Goal: Task Accomplishment & Management: Use online tool/utility

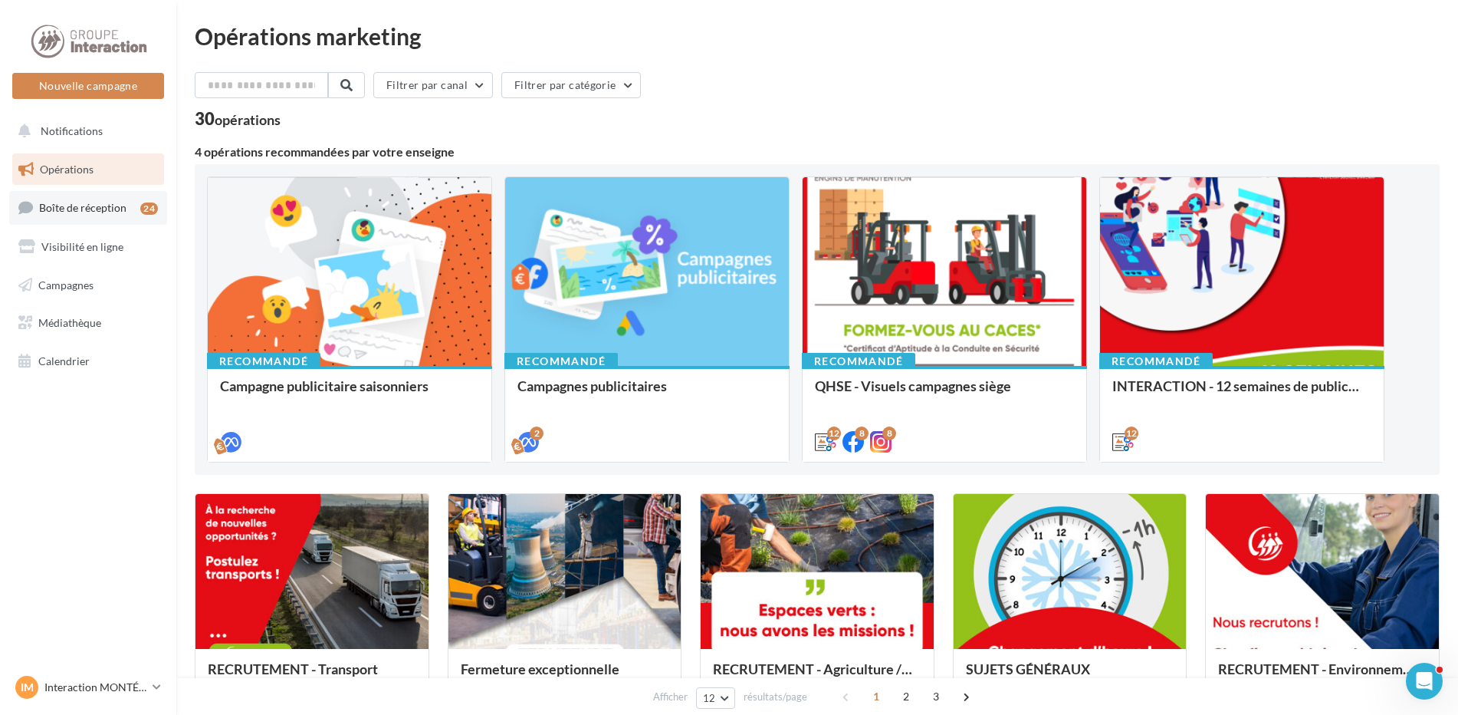
click at [83, 200] on link "Boîte de réception 24" at bounding box center [88, 207] width 158 height 33
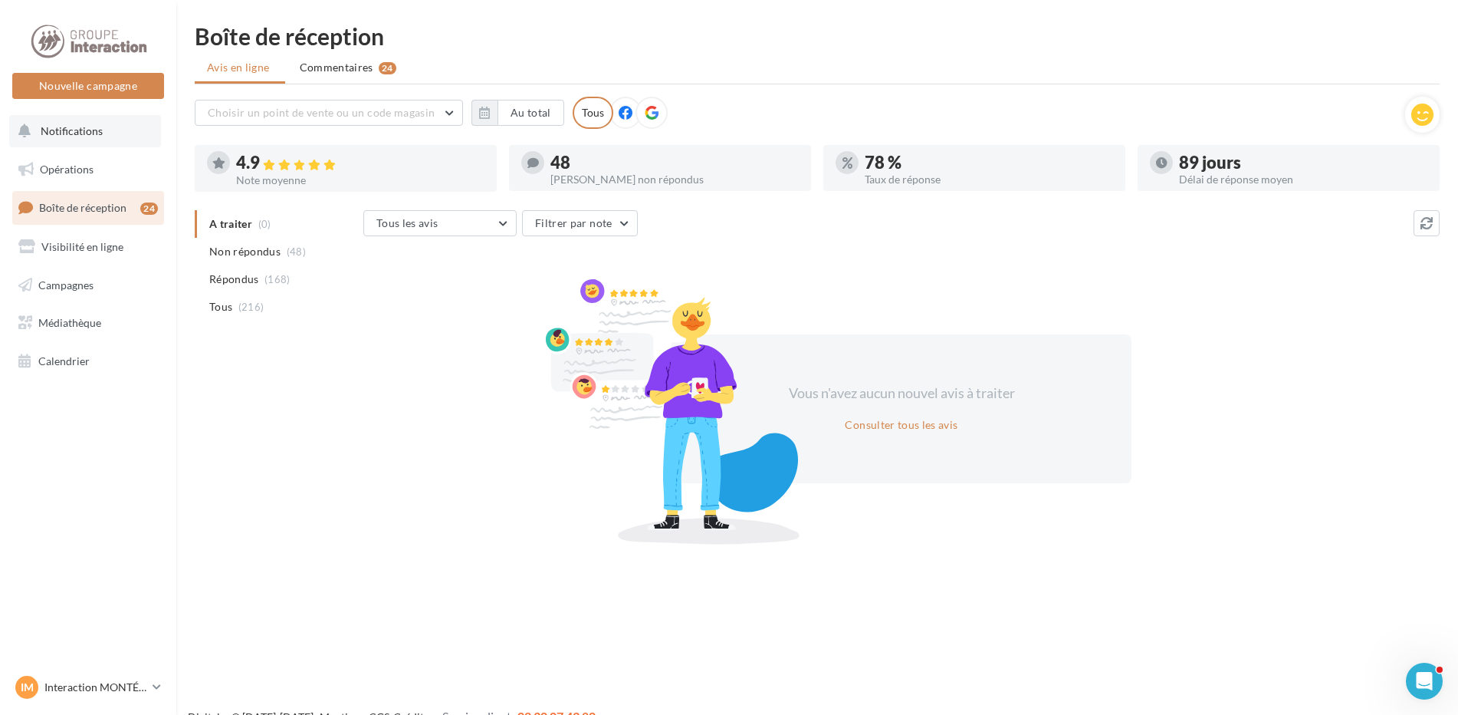
click at [88, 139] on button "Notifications" at bounding box center [85, 131] width 152 height 32
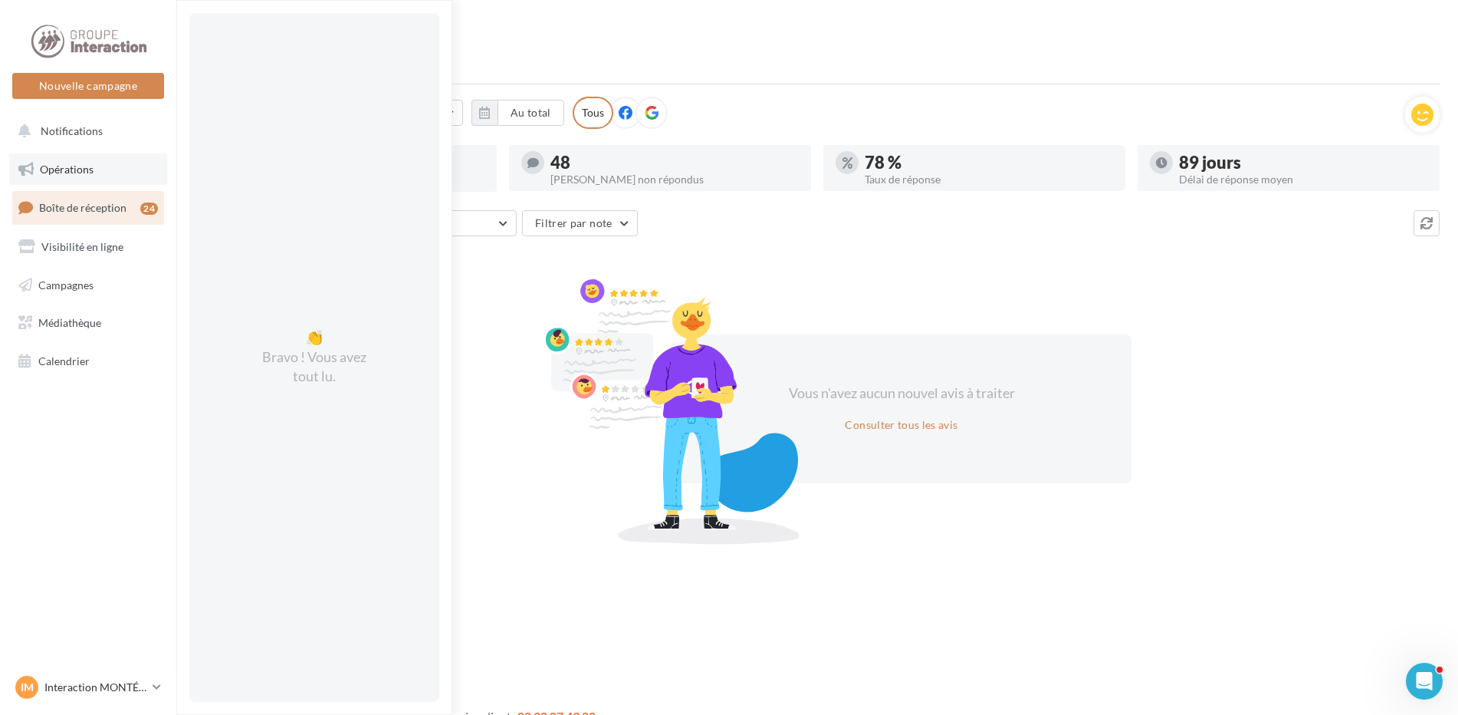
click at [56, 169] on span "Opérations" at bounding box center [67, 169] width 54 height 13
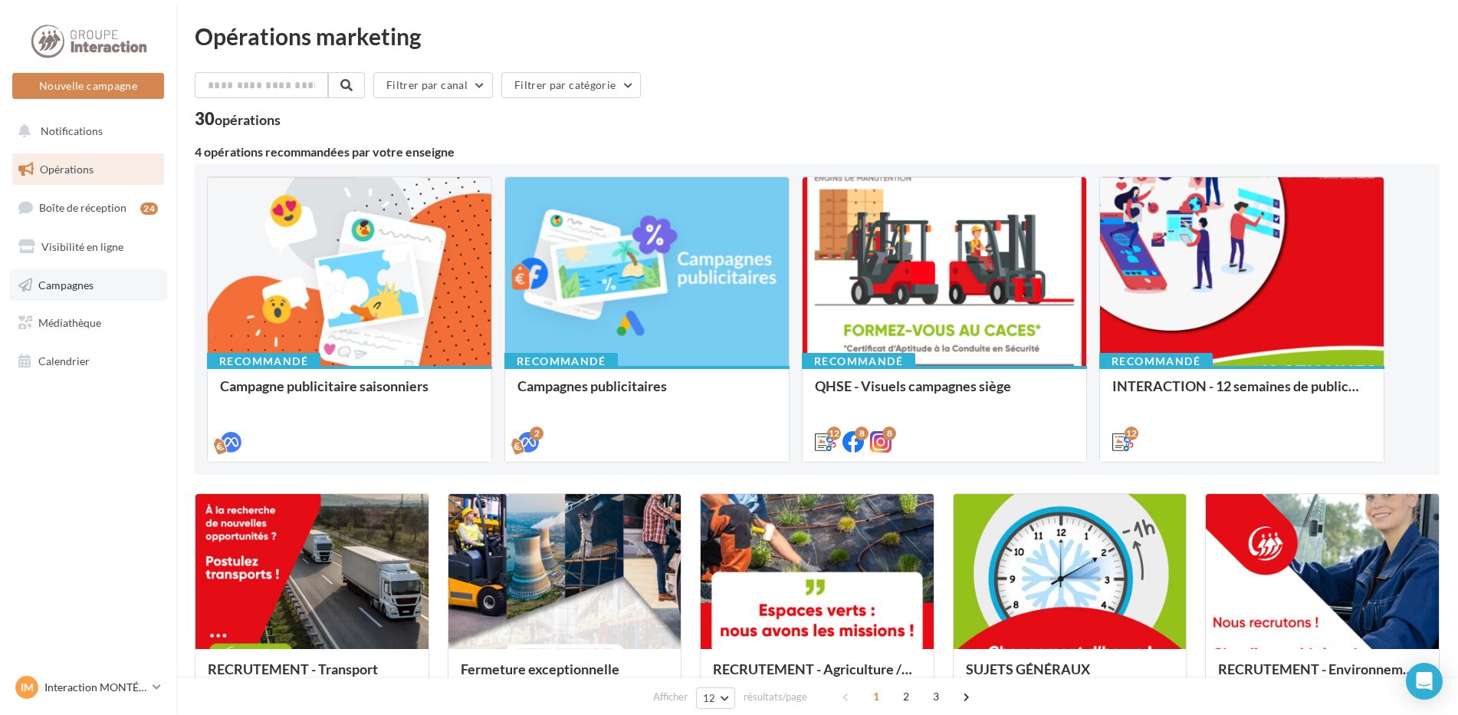
click at [104, 286] on link "Campagnes" at bounding box center [88, 285] width 158 height 32
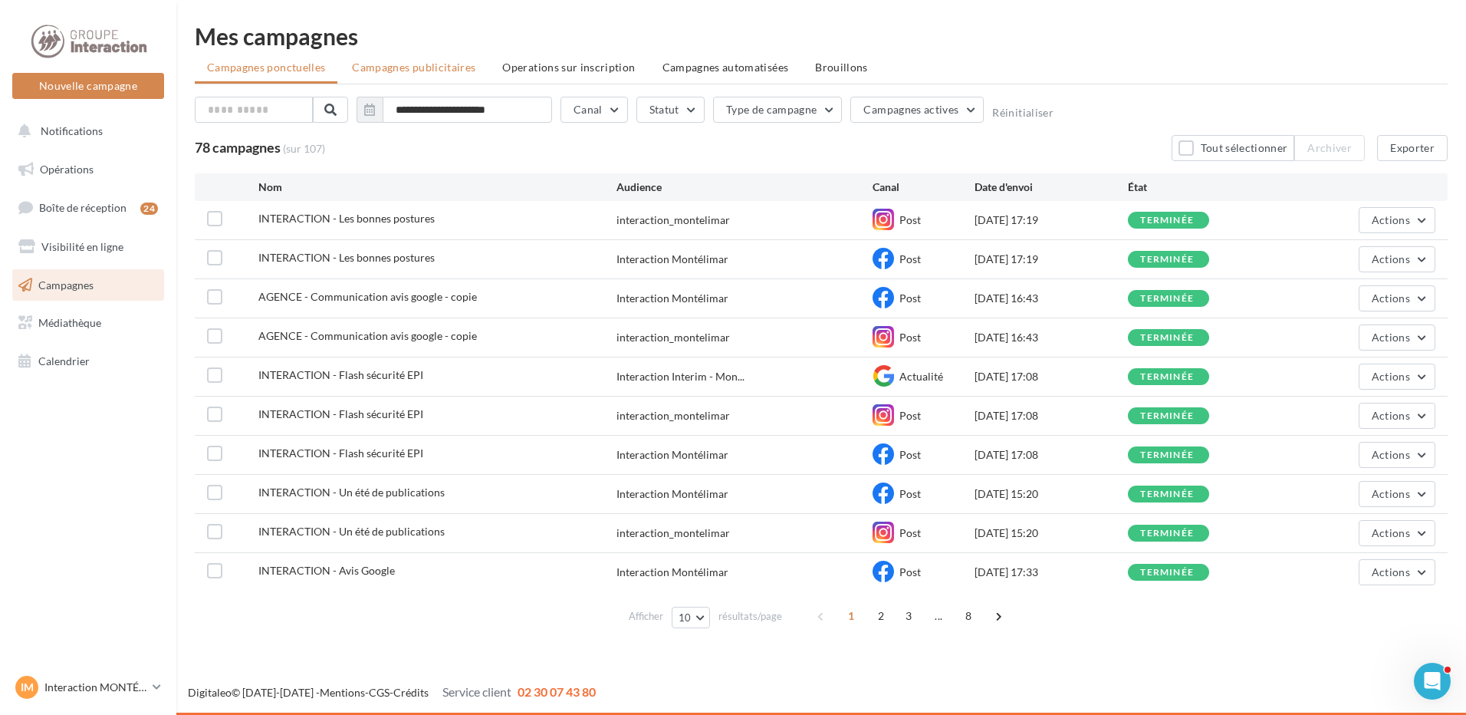
click at [389, 58] on li "Campagnes publicitaires" at bounding box center [414, 68] width 148 height 28
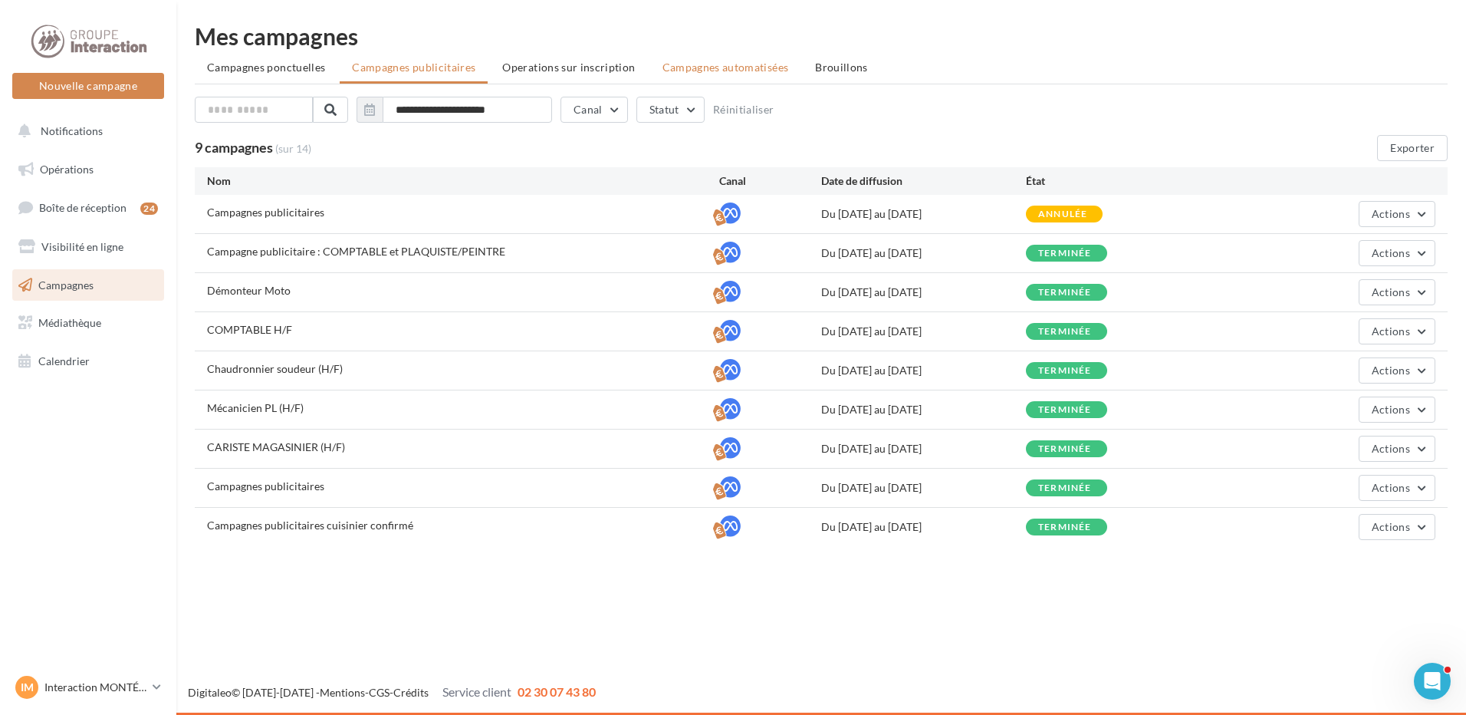
click at [719, 56] on li "Campagnes automatisées" at bounding box center [725, 68] width 151 height 28
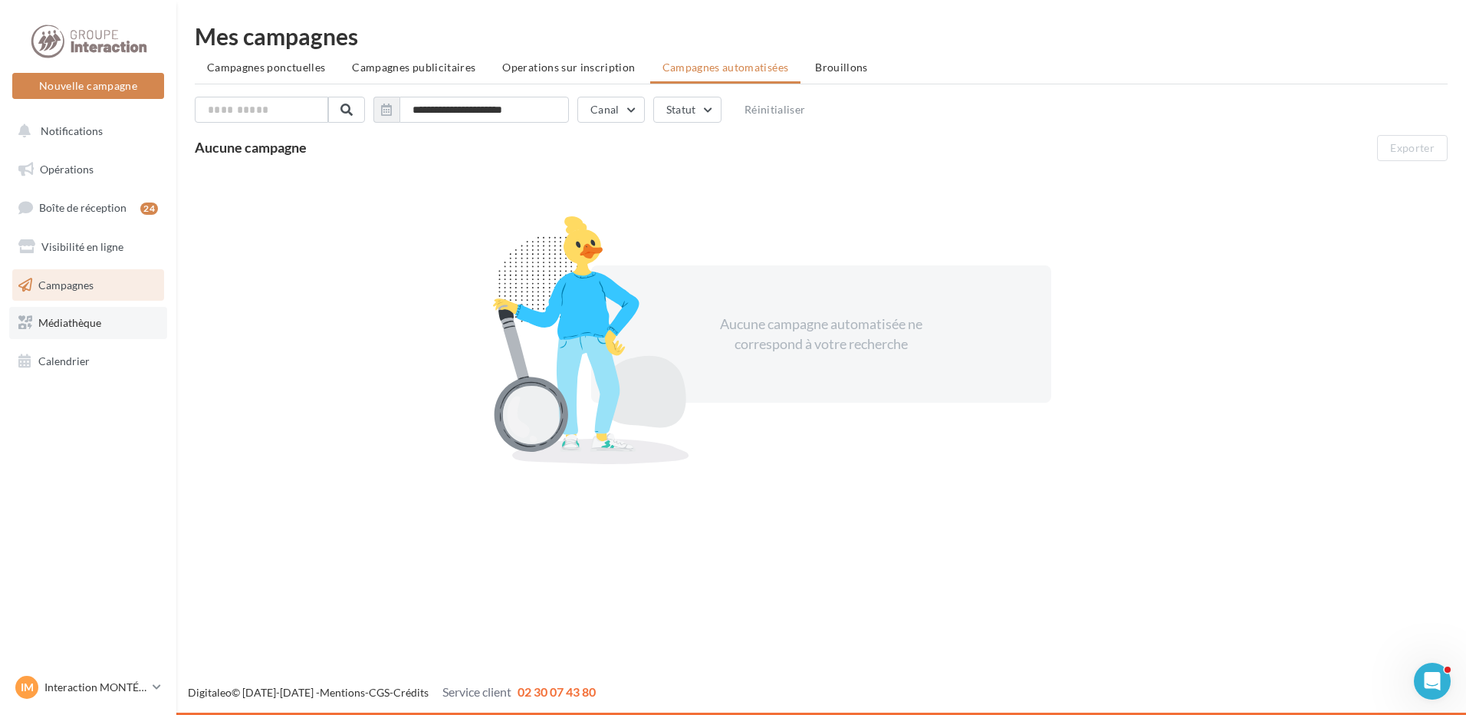
click at [103, 318] on link "Médiathèque" at bounding box center [88, 323] width 158 height 32
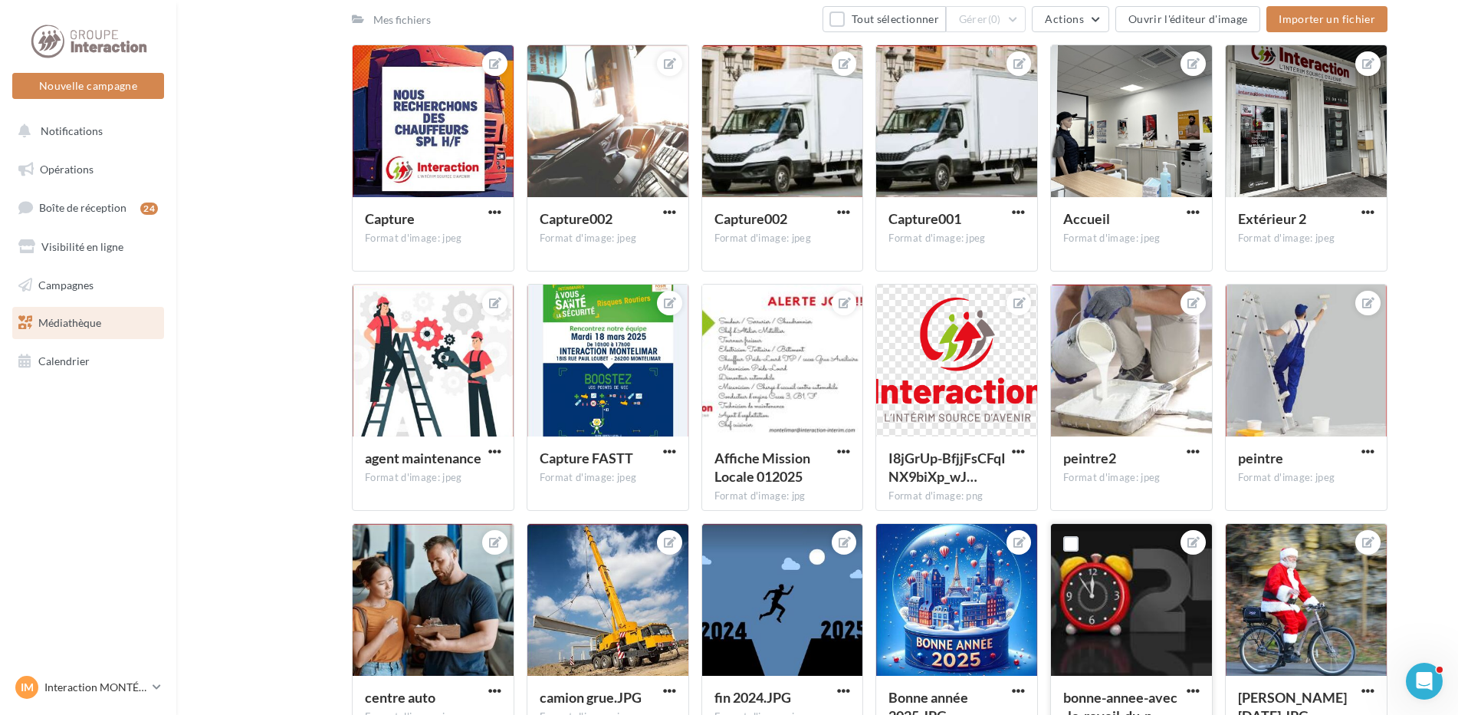
scroll to position [77, 0]
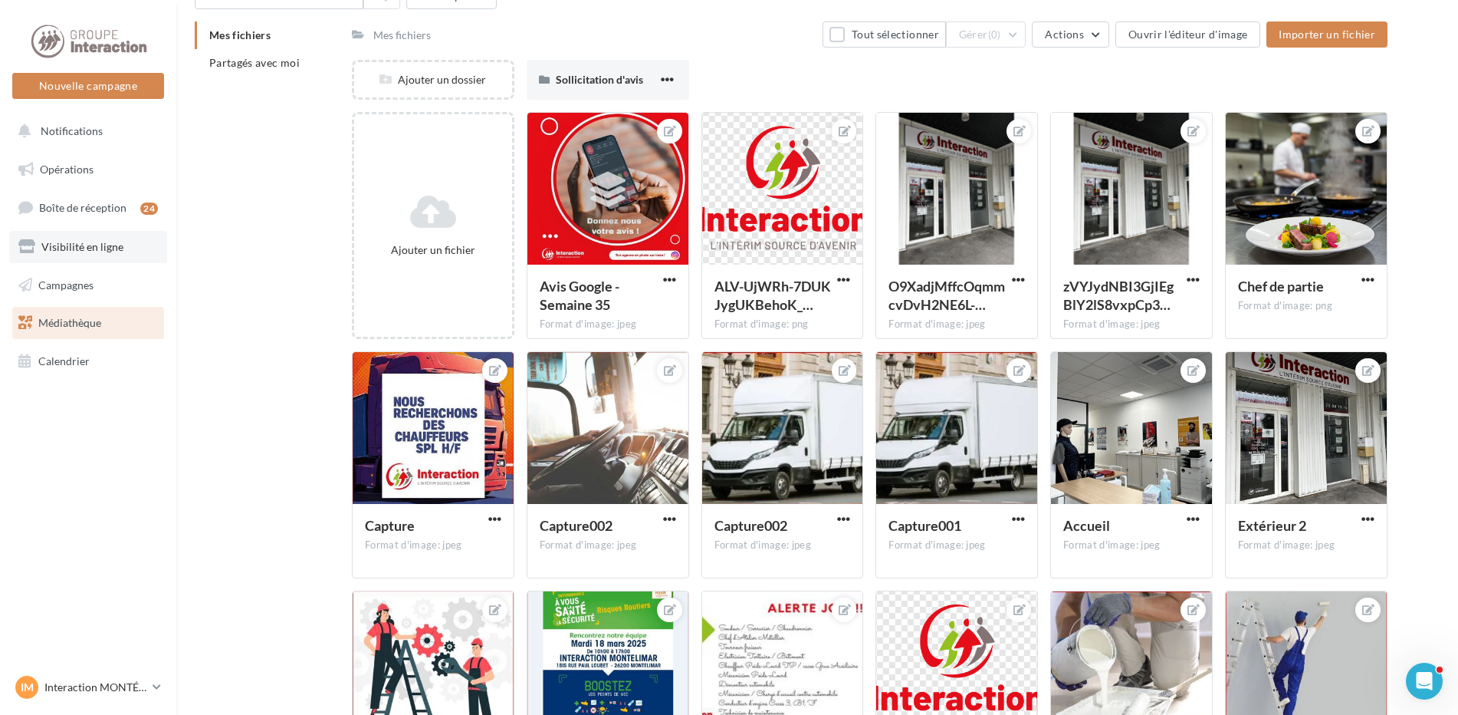
click at [85, 242] on span "Visibilité en ligne" at bounding box center [82, 246] width 82 height 13
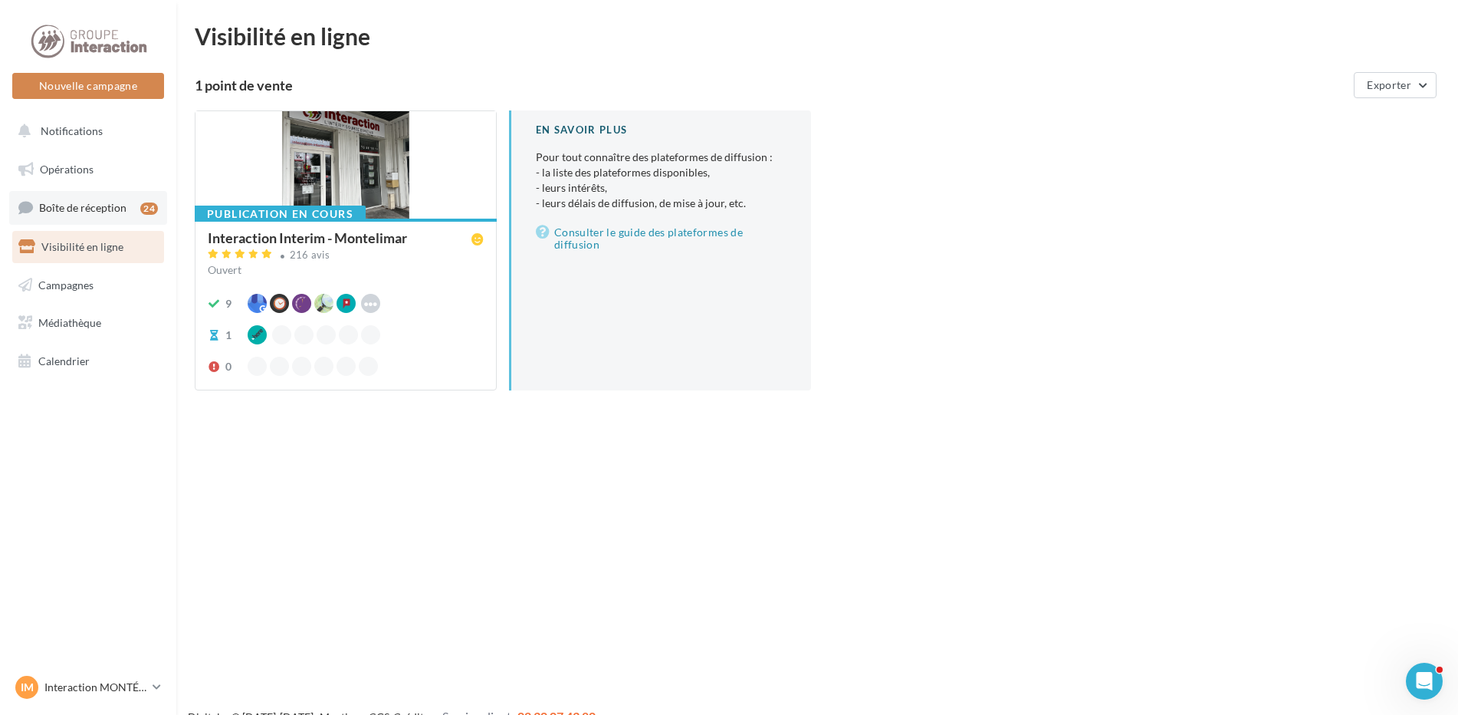
click at [64, 197] on link "Boîte de réception 24" at bounding box center [88, 207] width 158 height 33
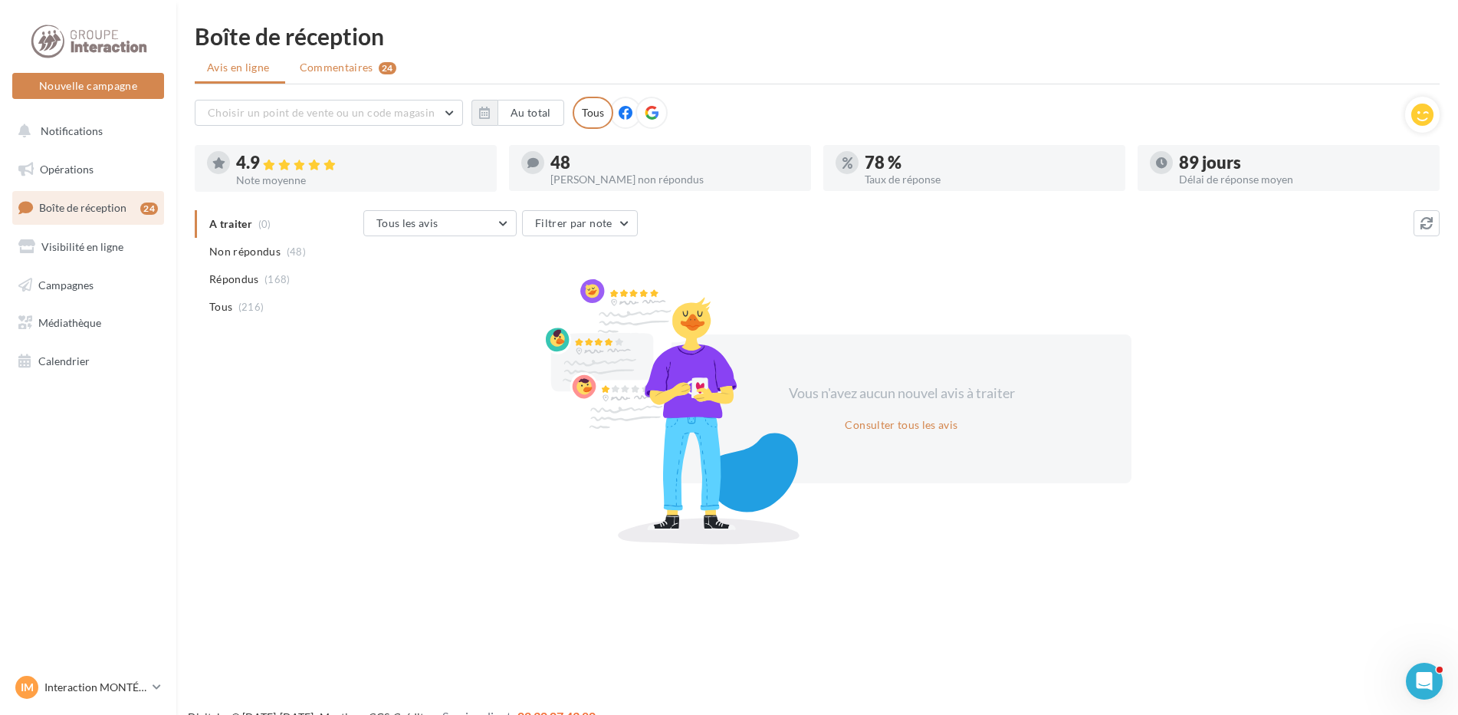
click at [382, 67] on div "24" at bounding box center [388, 68] width 18 height 12
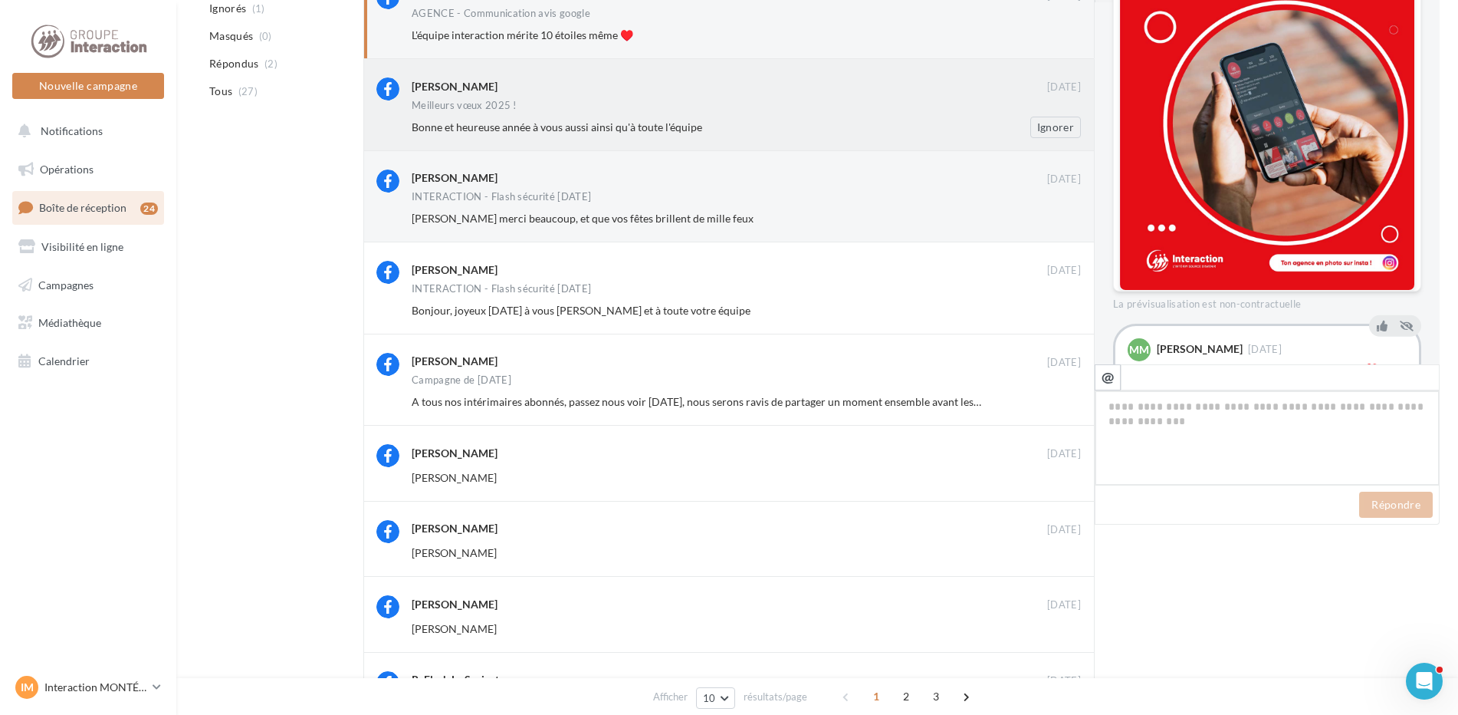
scroll to position [472, 0]
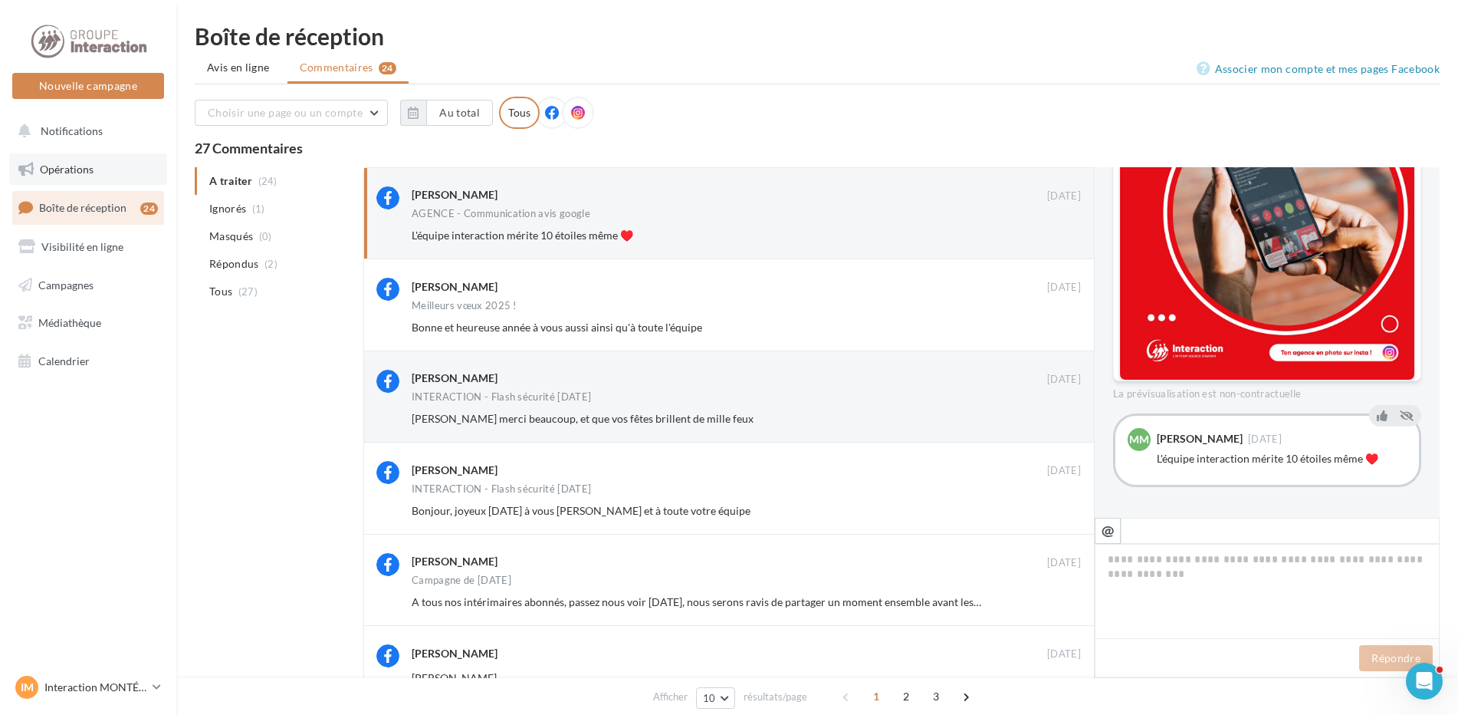
click at [123, 171] on link "Opérations" at bounding box center [88, 169] width 158 height 32
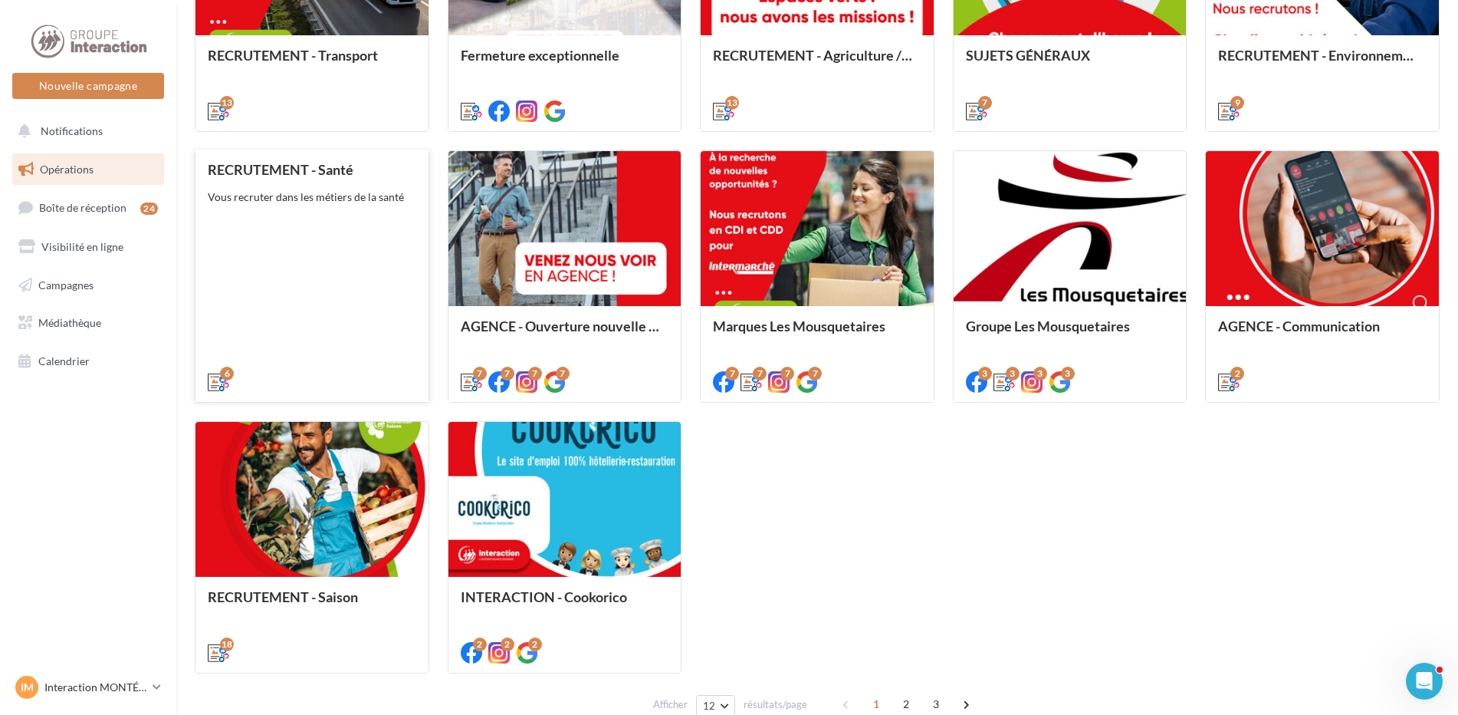
scroll to position [690, 0]
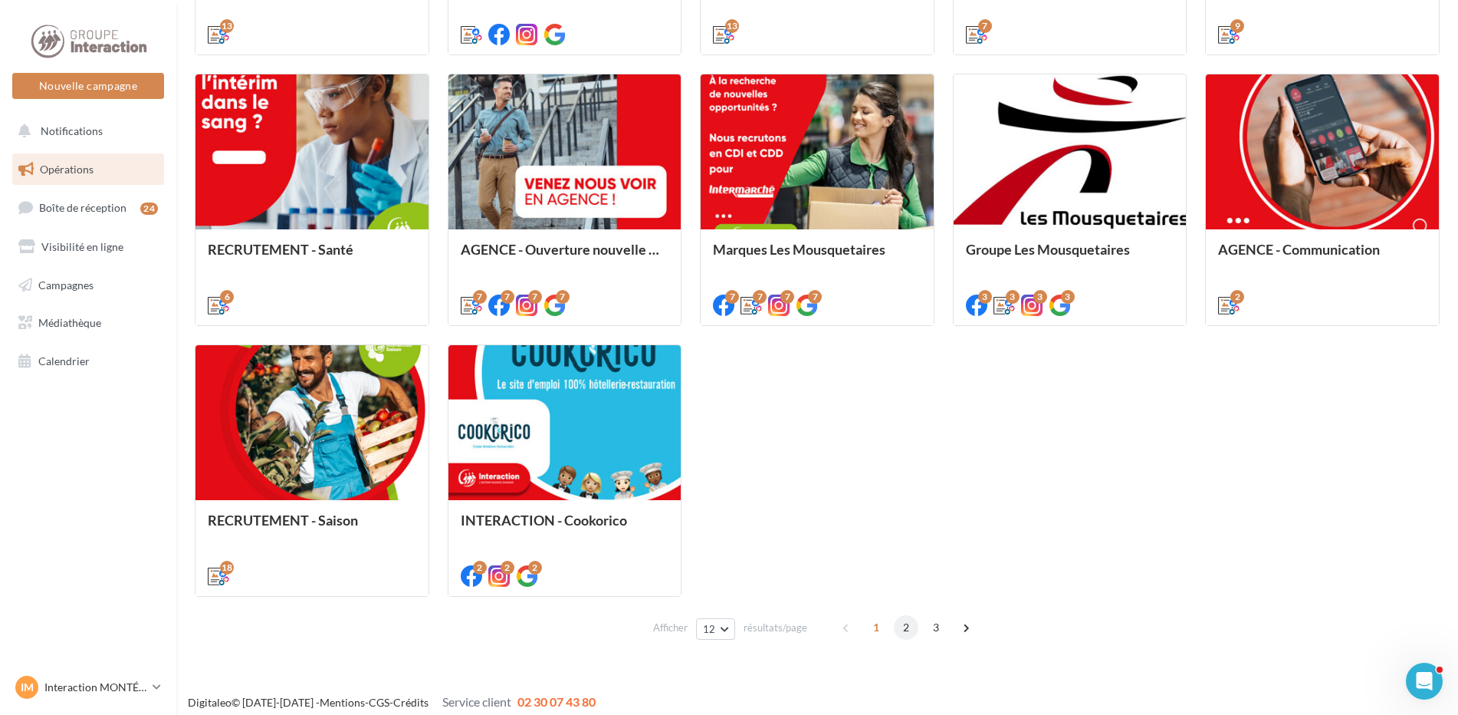
click at [902, 621] on span "2" at bounding box center [906, 627] width 25 height 25
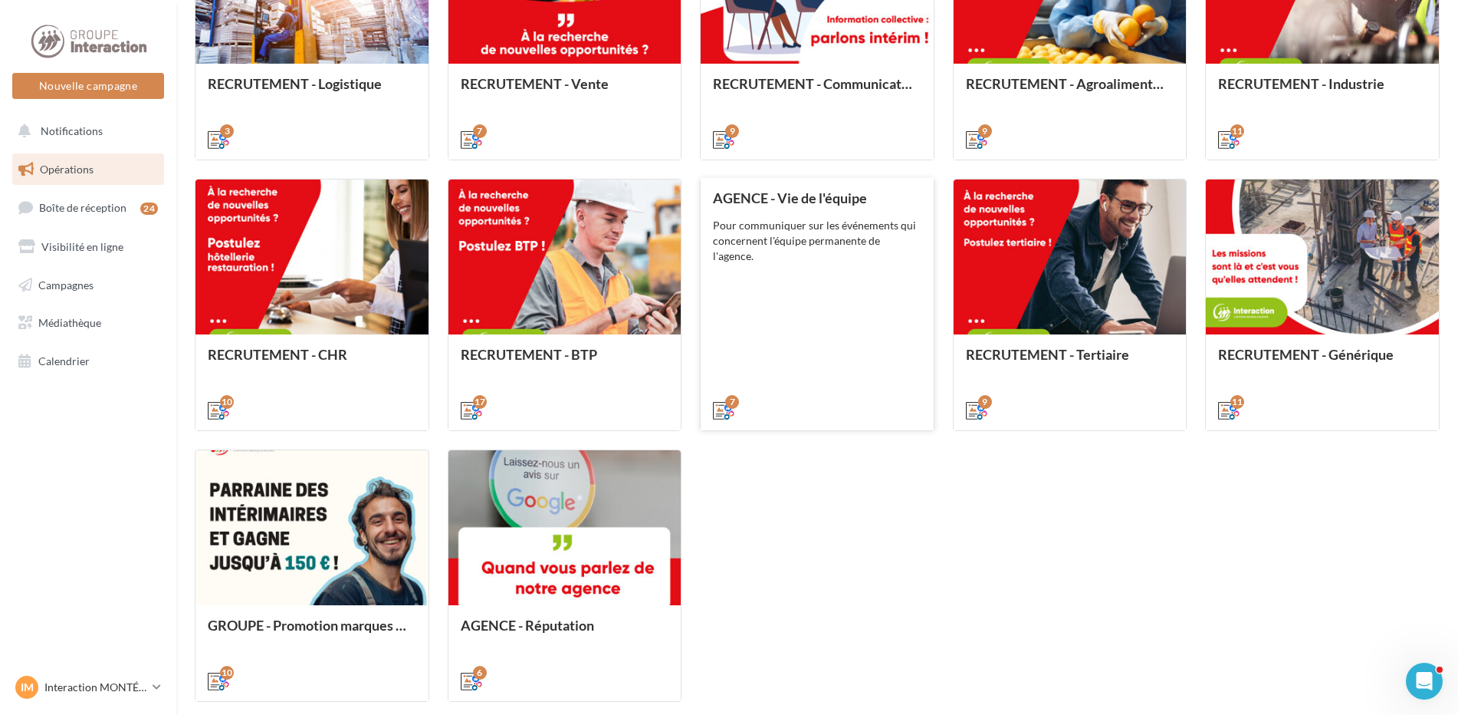
scroll to position [699, 0]
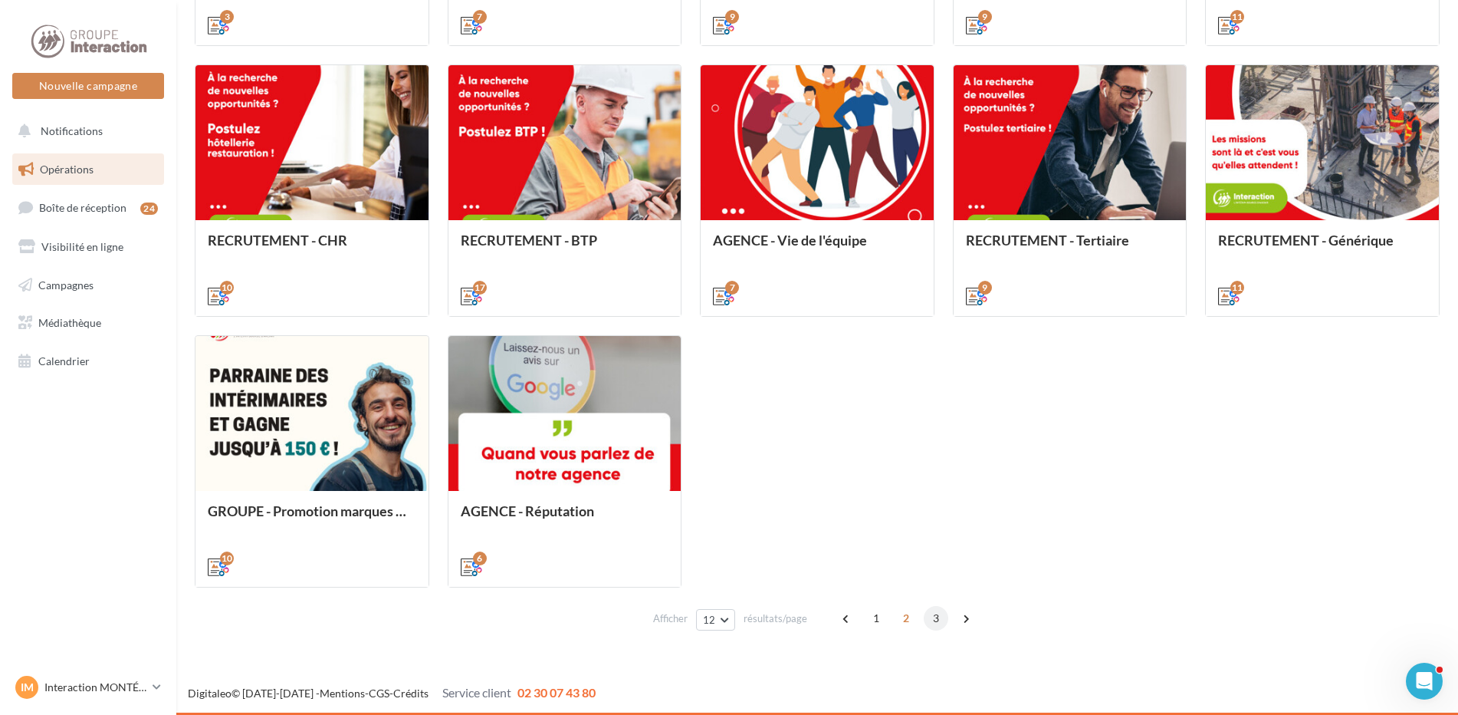
click at [931, 619] on span "3" at bounding box center [936, 618] width 25 height 25
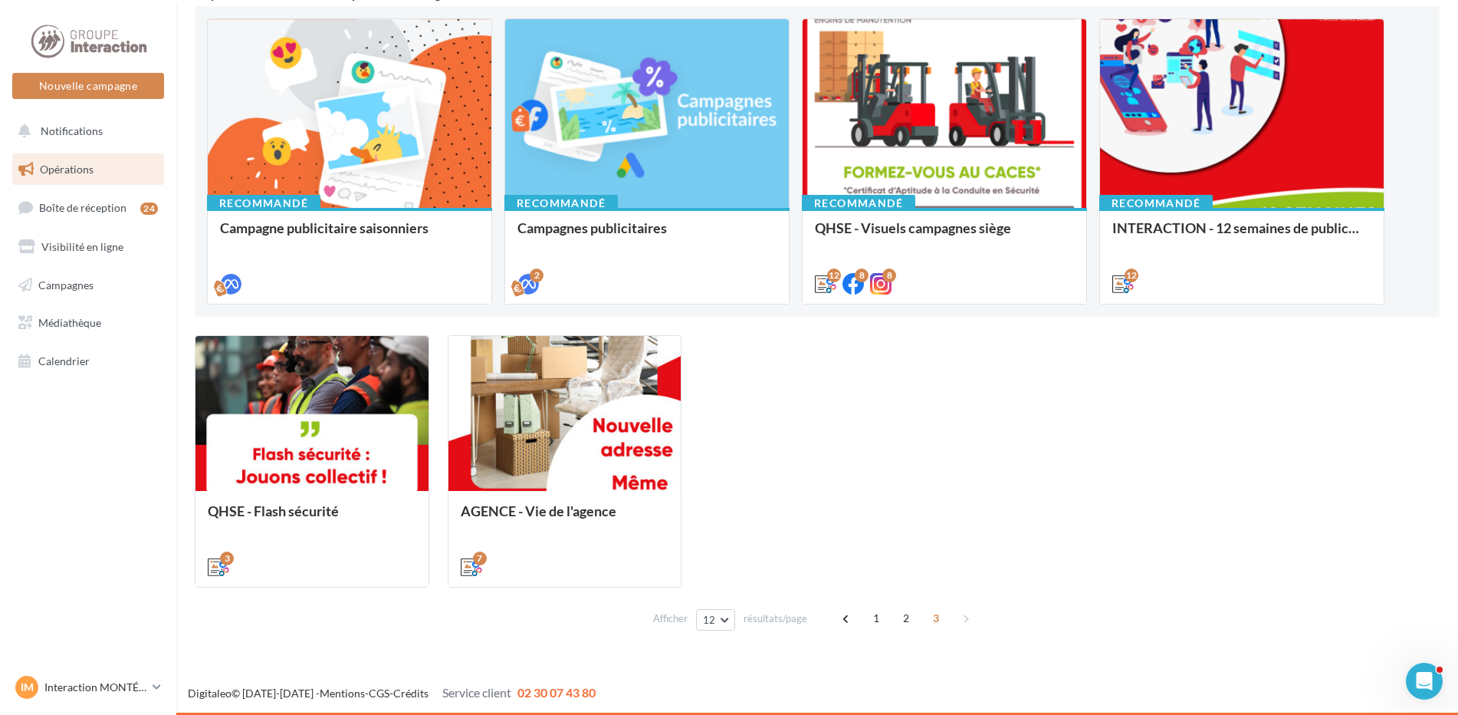
scroll to position [158, 0]
click at [968, 619] on div "1 2 3" at bounding box center [907, 618] width 147 height 25
click at [869, 621] on span "1" at bounding box center [876, 618] width 25 height 25
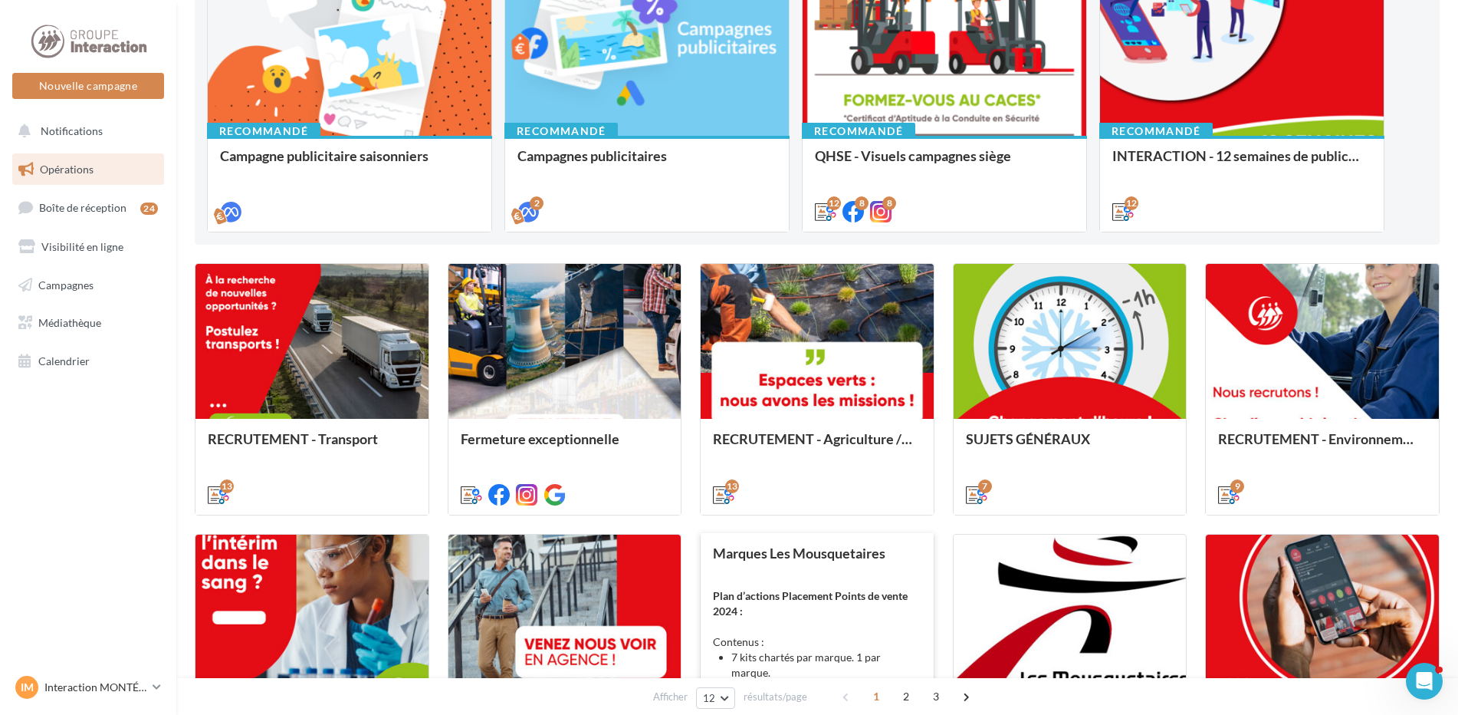
scroll to position [77, 0]
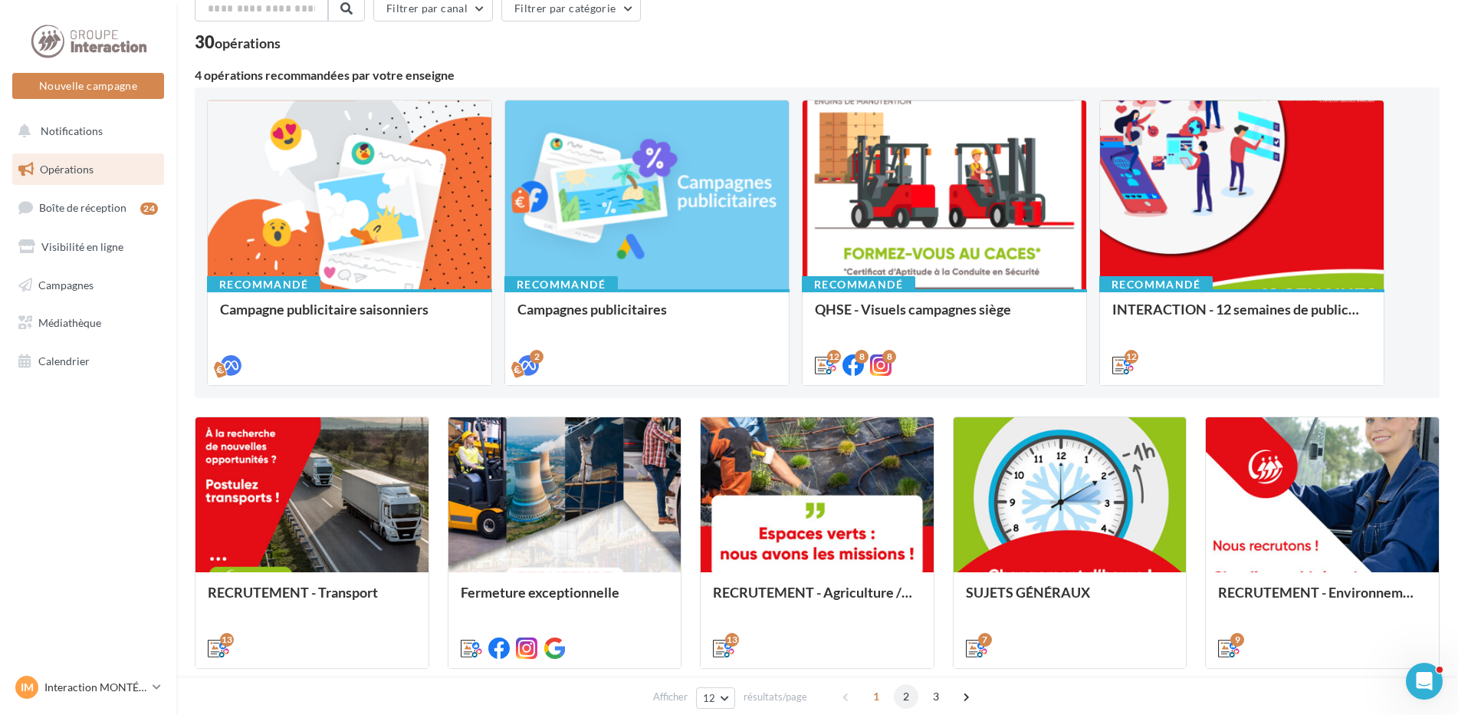
drag, startPoint x: 905, startPoint y: 693, endPoint x: 898, endPoint y: 702, distance: 11.5
click at [898, 702] on span "2" at bounding box center [906, 696] width 25 height 25
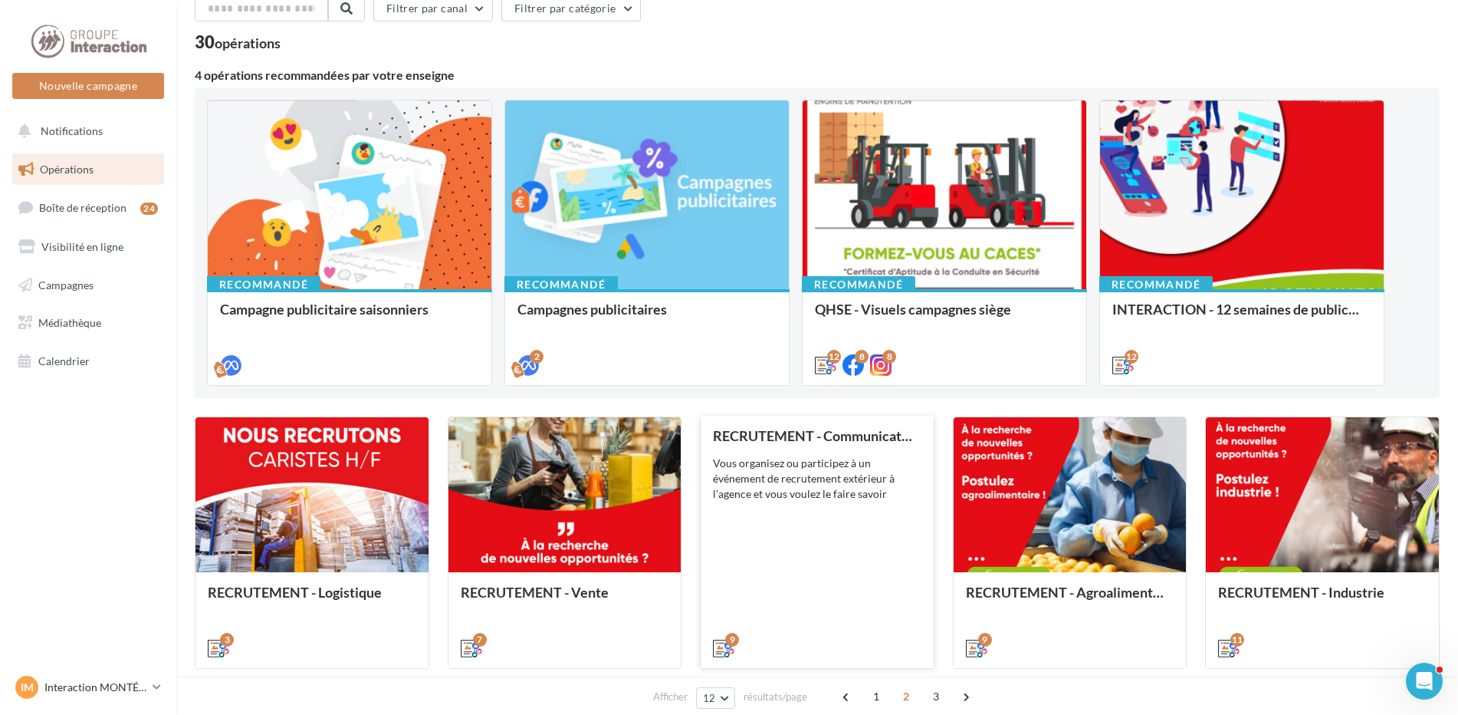
scroll to position [0, 0]
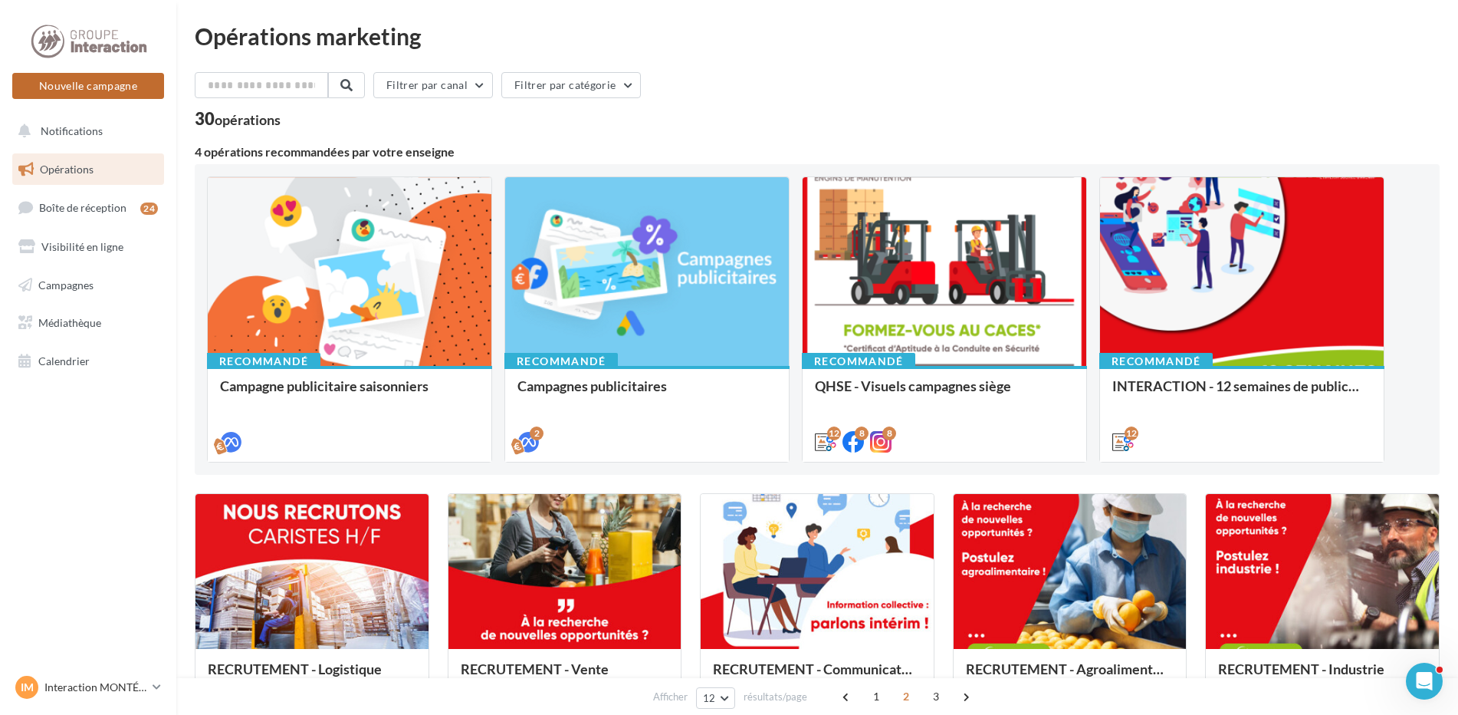
click at [123, 85] on button "Nouvelle campagne" at bounding box center [88, 86] width 152 height 26
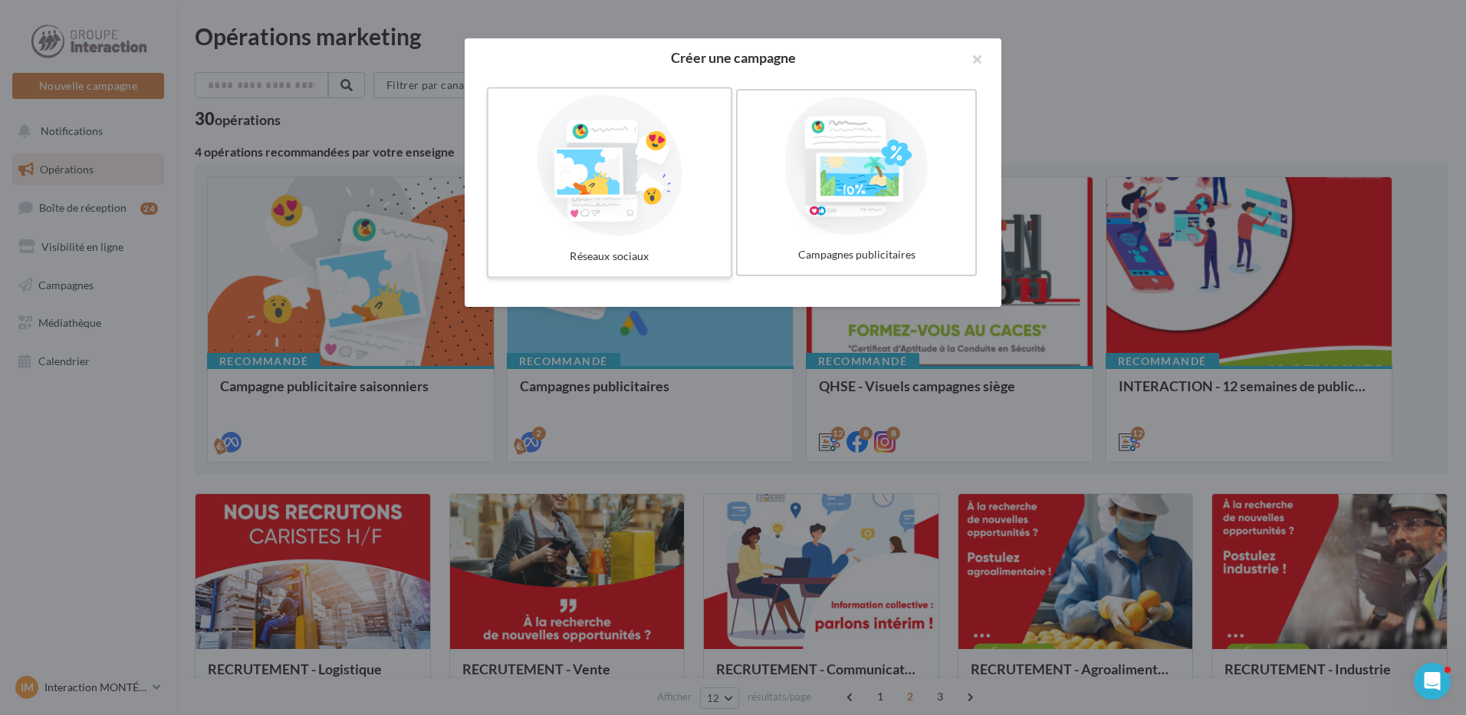
click at [665, 209] on div at bounding box center [610, 165] width 230 height 141
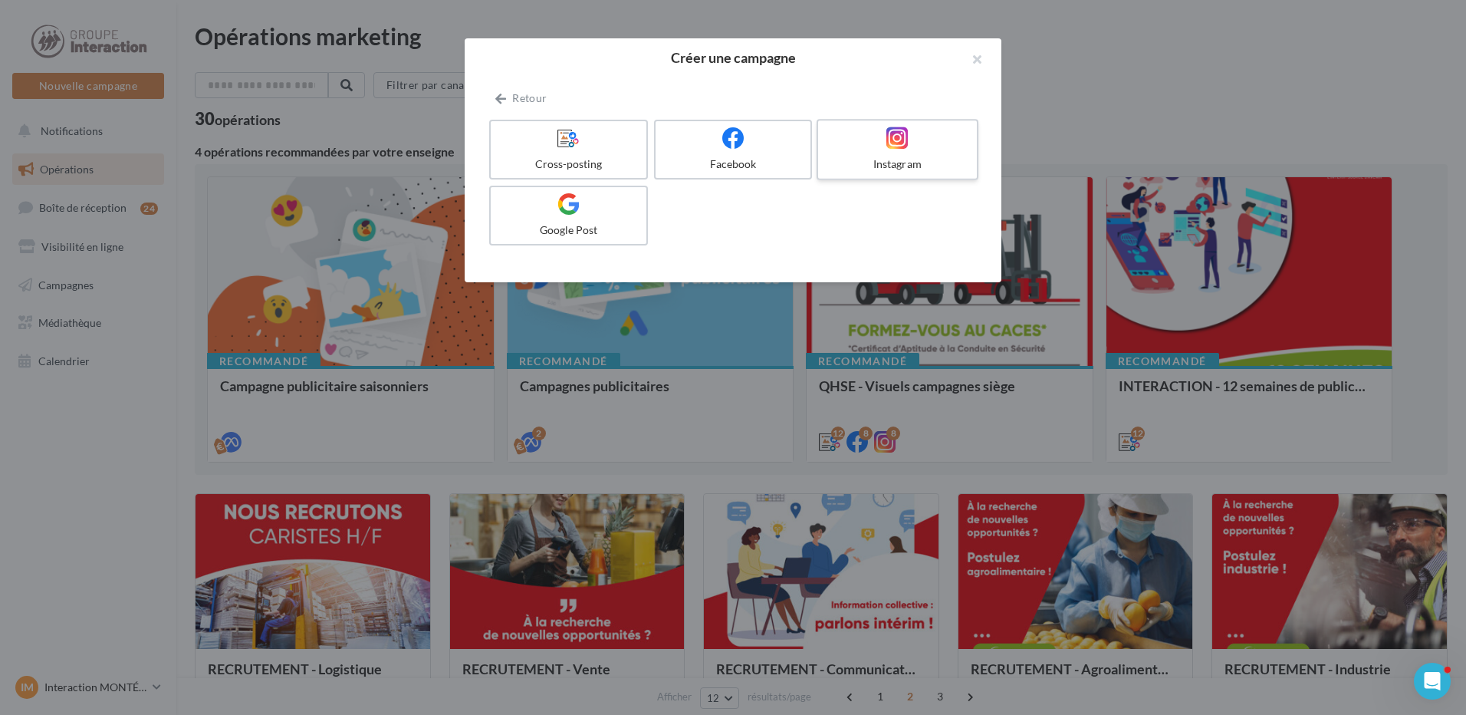
click at [869, 140] on div at bounding box center [897, 139] width 146 height 24
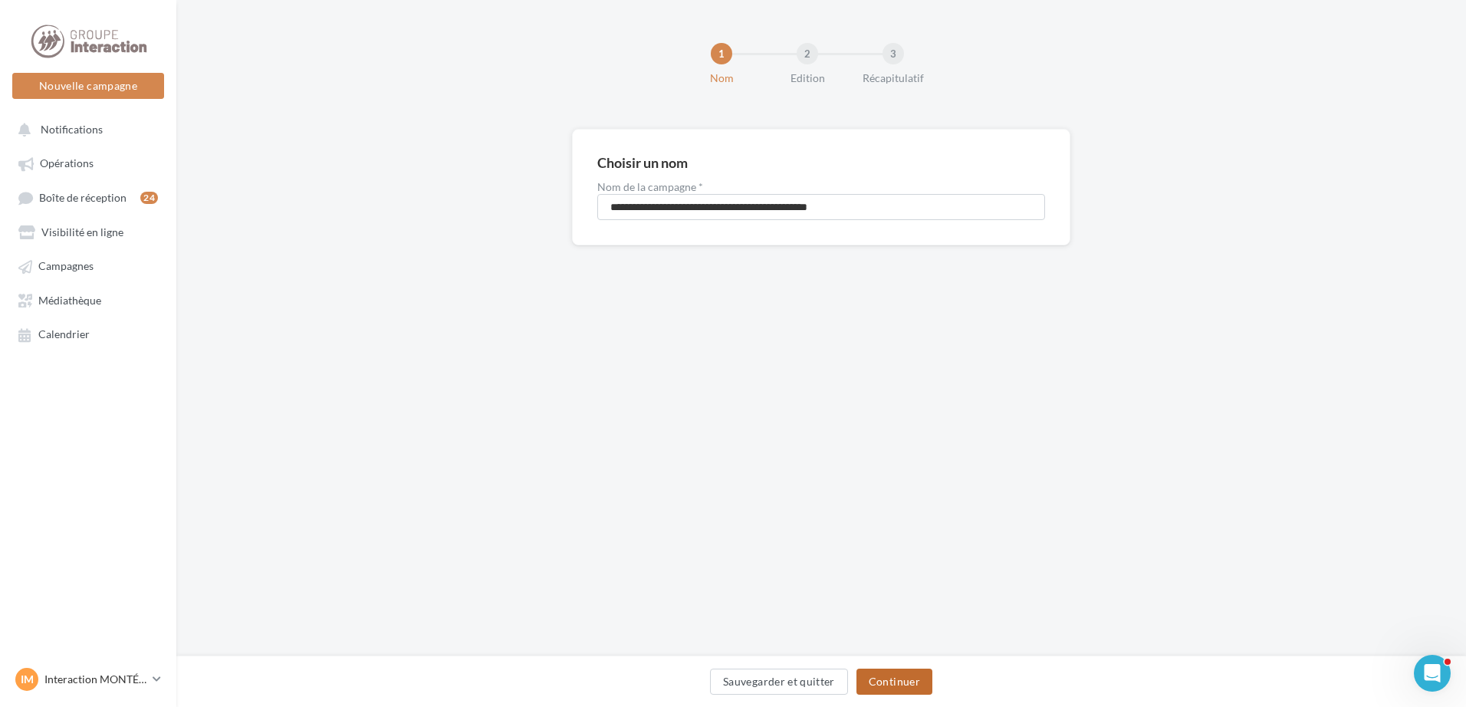
click at [878, 676] on button "Continuer" at bounding box center [894, 682] width 76 height 26
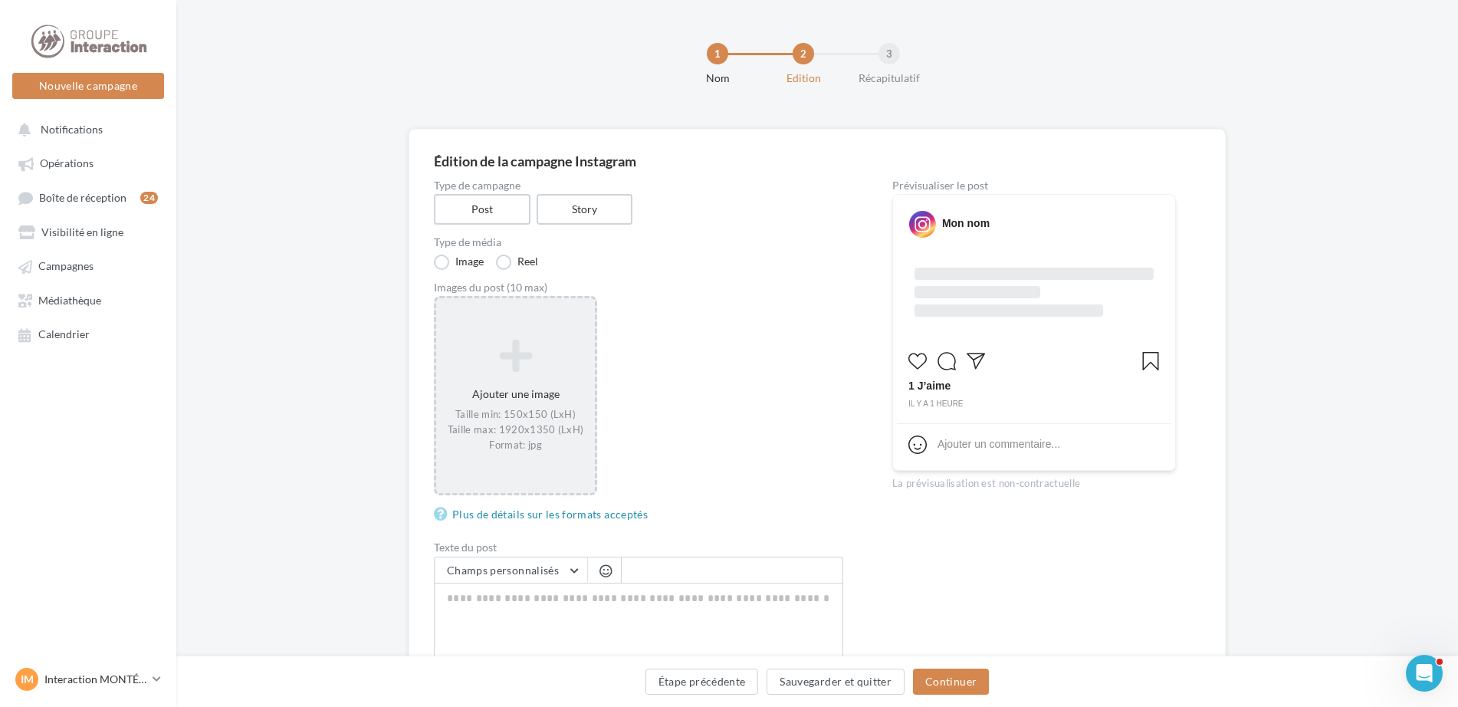
click at [534, 340] on icon at bounding box center [515, 355] width 146 height 37
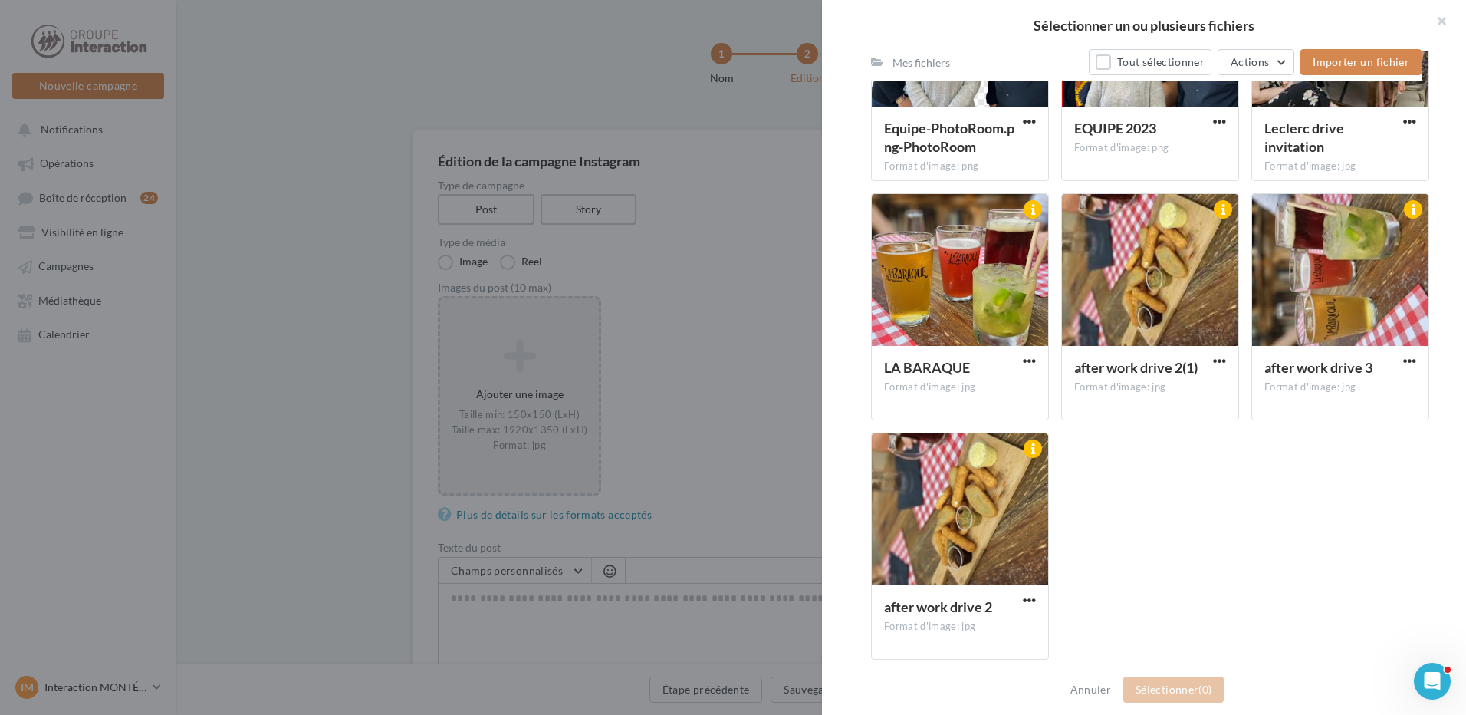
scroll to position [4155, 0]
